Goal: Find specific page/section: Find specific page/section

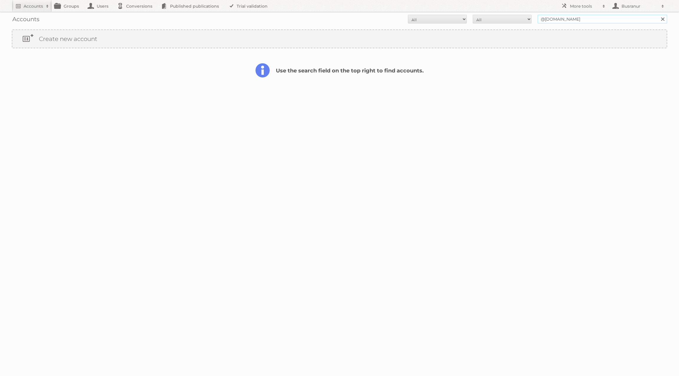
click at [576, 19] on input "@[DOMAIN_NAME]" at bounding box center [603, 19] width 130 height 9
click at [576, 19] on input "@cosmosaluminium.gr" at bounding box center [603, 19] width 130 height 9
paste input "[EMAIL_ADDRESS][DOMAIN_NAME]"
type input "[EMAIL_ADDRESS][DOMAIN_NAME]"
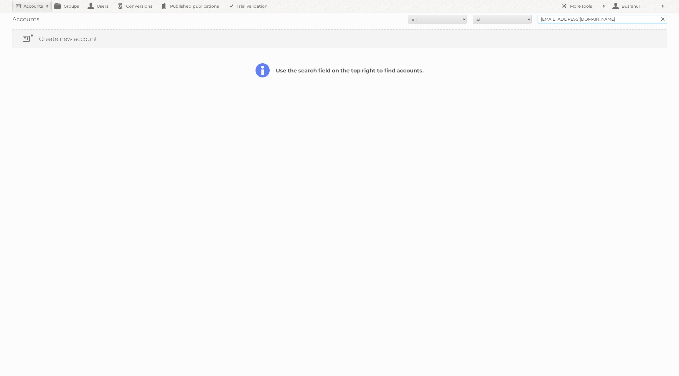
click at [658, 15] on input "Search" at bounding box center [662, 19] width 9 height 9
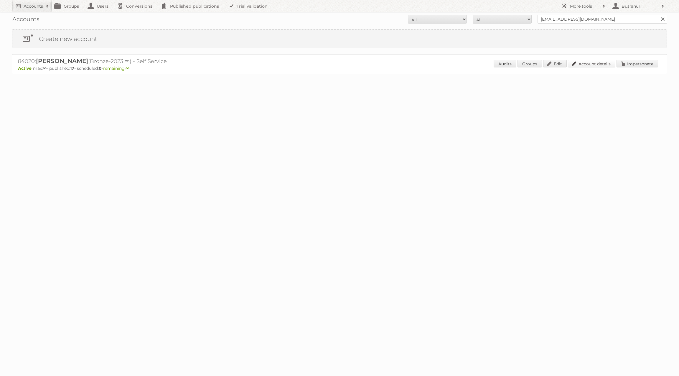
click at [589, 63] on link "Account details" at bounding box center [591, 64] width 47 height 8
